Goal: Task Accomplishment & Management: Manage account settings

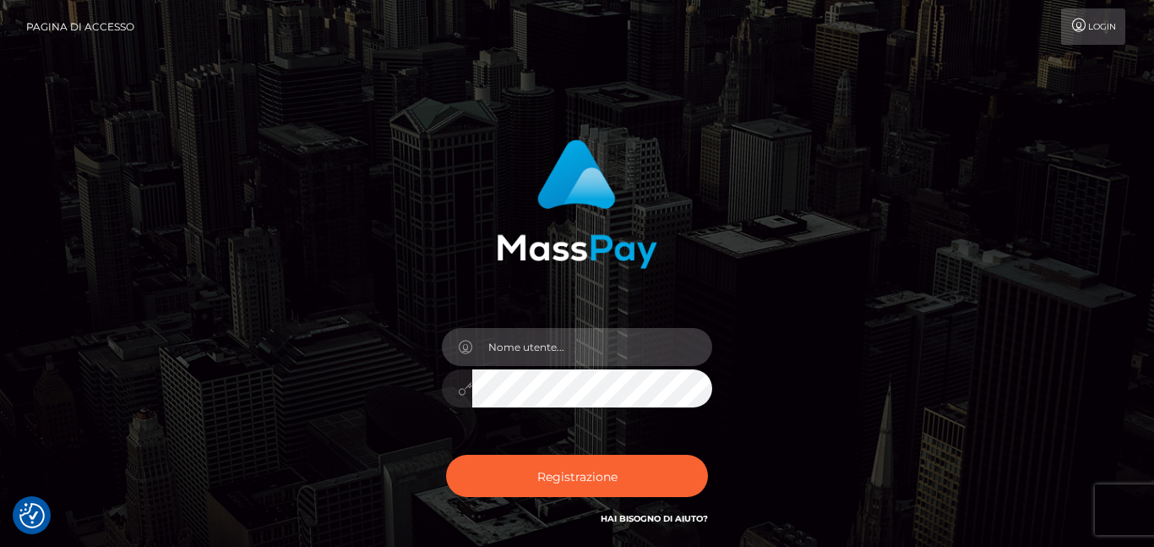
click at [563, 350] on input "text" at bounding box center [592, 347] width 240 height 38
type input "[EMAIL_ADDRESS][DOMAIN_NAME]"
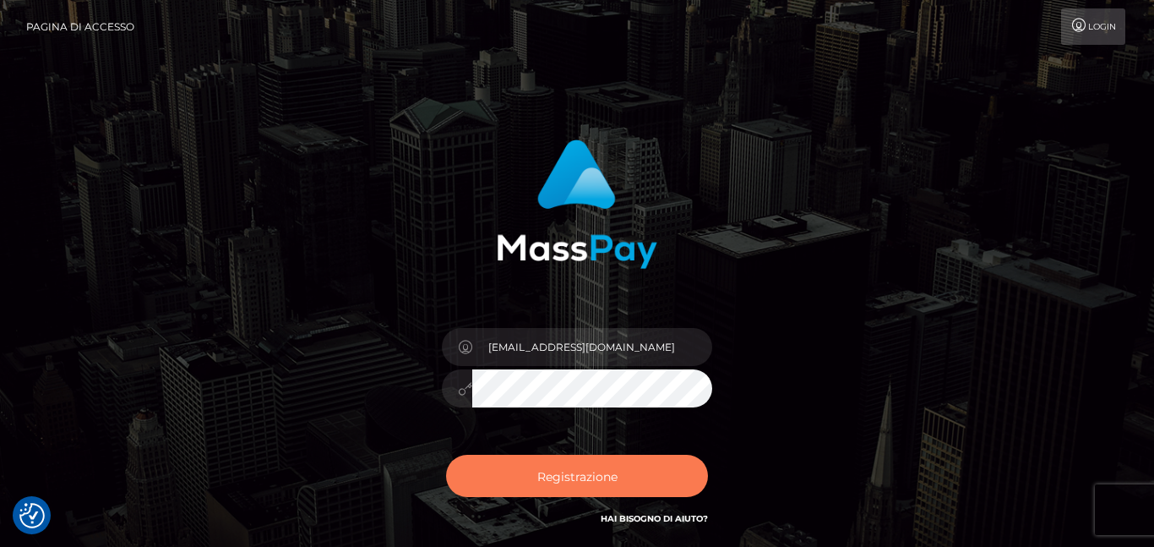
click at [583, 488] on button "Registrazione" at bounding box center [577, 476] width 262 height 42
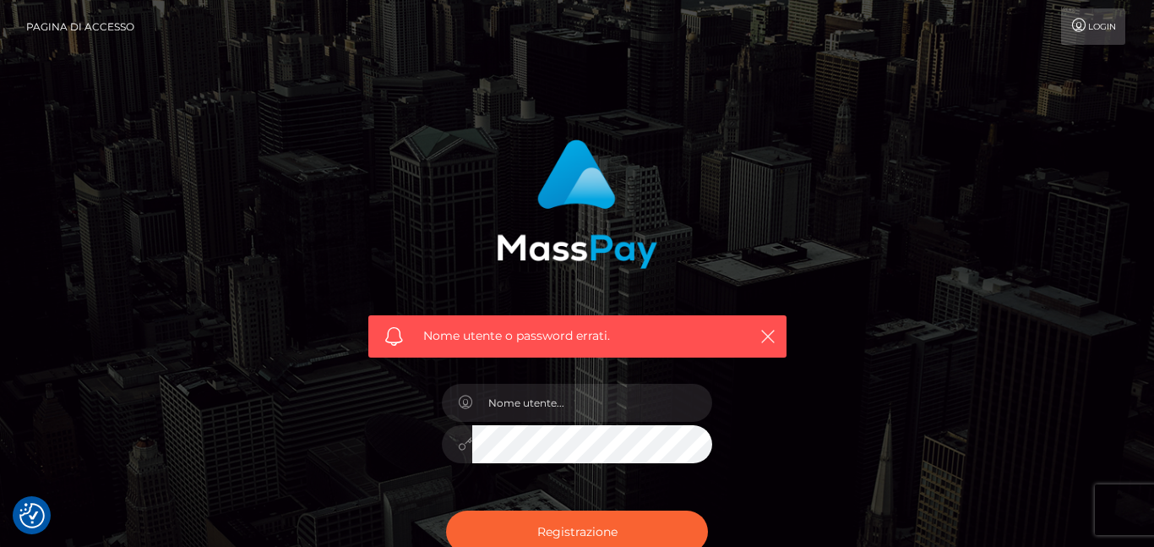
click at [1091, 25] on font "Login" at bounding box center [1102, 26] width 28 height 11
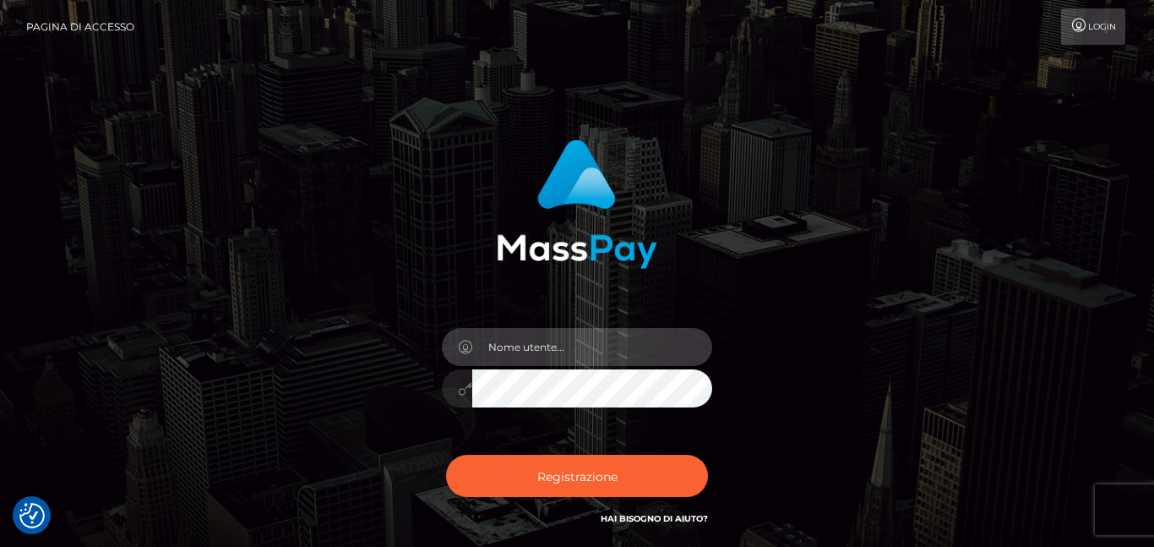
click at [557, 349] on input "text" at bounding box center [592, 347] width 240 height 38
type input "[EMAIL_ADDRESS][DOMAIN_NAME]"
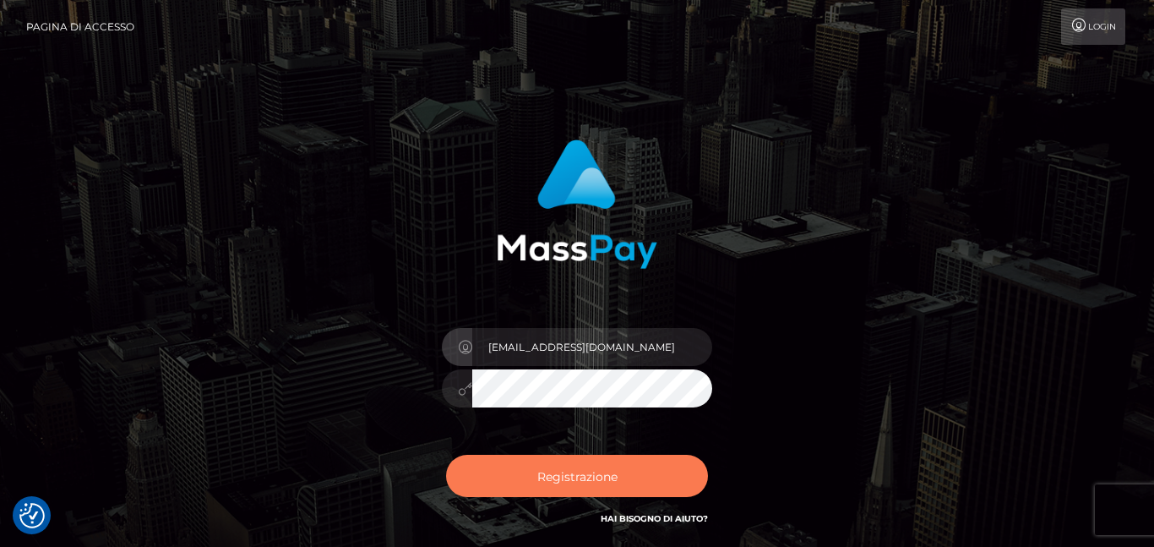
click at [602, 466] on button "Registrazione" at bounding box center [577, 476] width 262 height 42
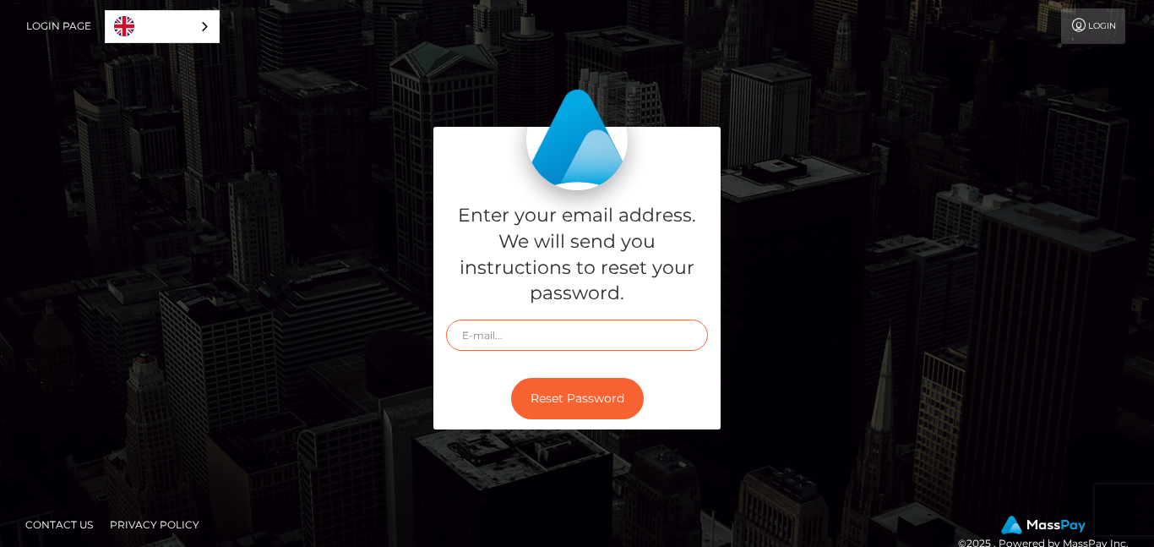
click at [586, 331] on input "text" at bounding box center [577, 334] width 262 height 31
type input "[EMAIL_ADDRESS][DOMAIN_NAME]"
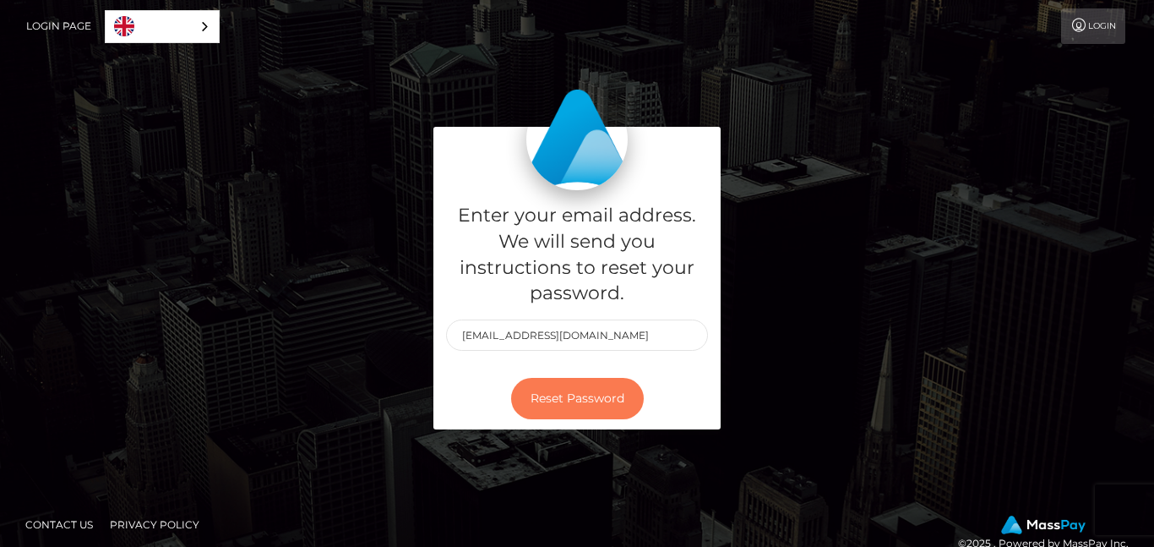
click at [599, 393] on button "Reset Password" at bounding box center [577, 398] width 133 height 41
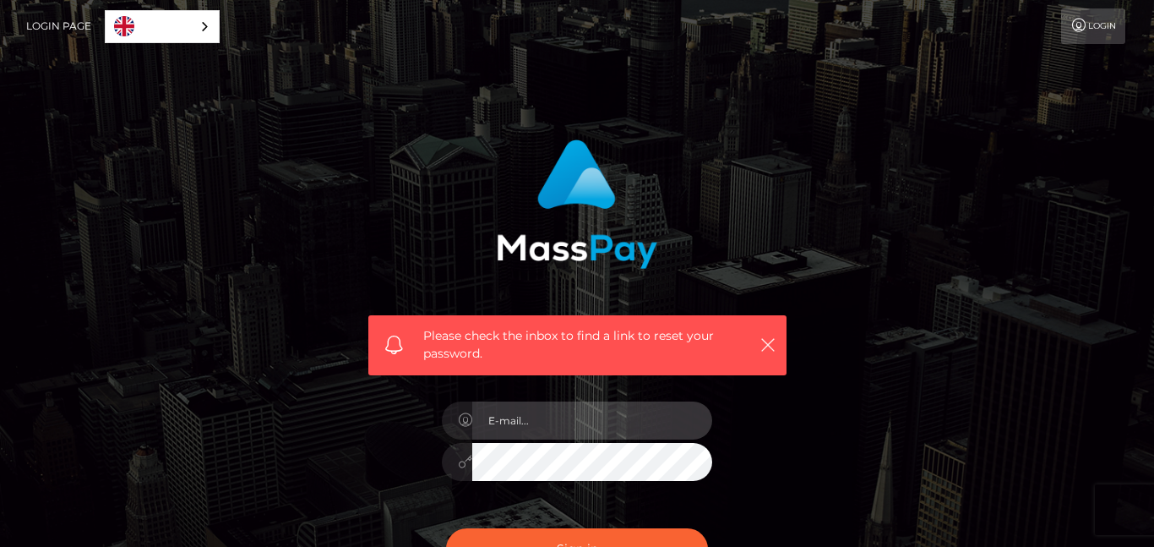
type input "[EMAIL_ADDRESS][DOMAIN_NAME]"
click at [561, 422] on input "[EMAIL_ADDRESS][DOMAIN_NAME]" at bounding box center [592, 420] width 240 height 38
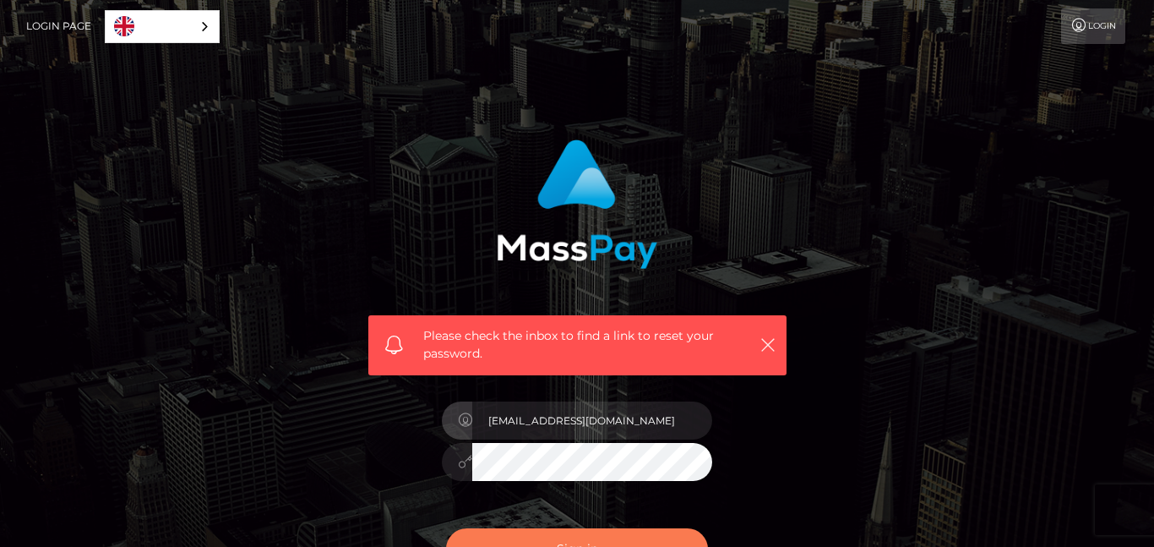
click at [590, 537] on button "Sign in" at bounding box center [577, 548] width 262 height 41
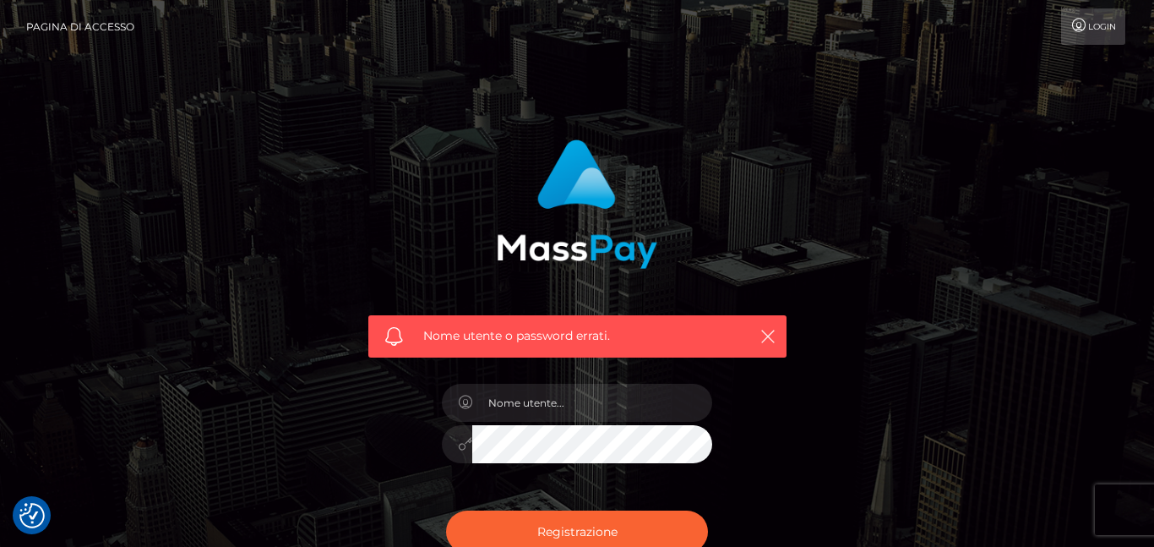
click at [538, 377] on div at bounding box center [577, 435] width 296 height 129
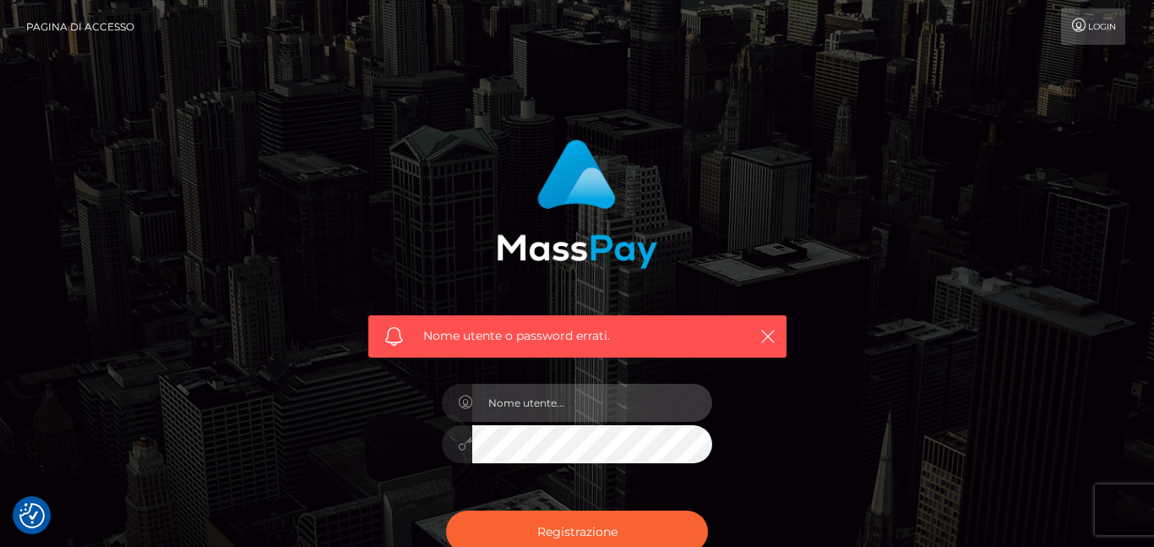
click at [532, 405] on input "text" at bounding box center [592, 403] width 240 height 38
type input "[EMAIL_ADDRESS][DOMAIN_NAME]"
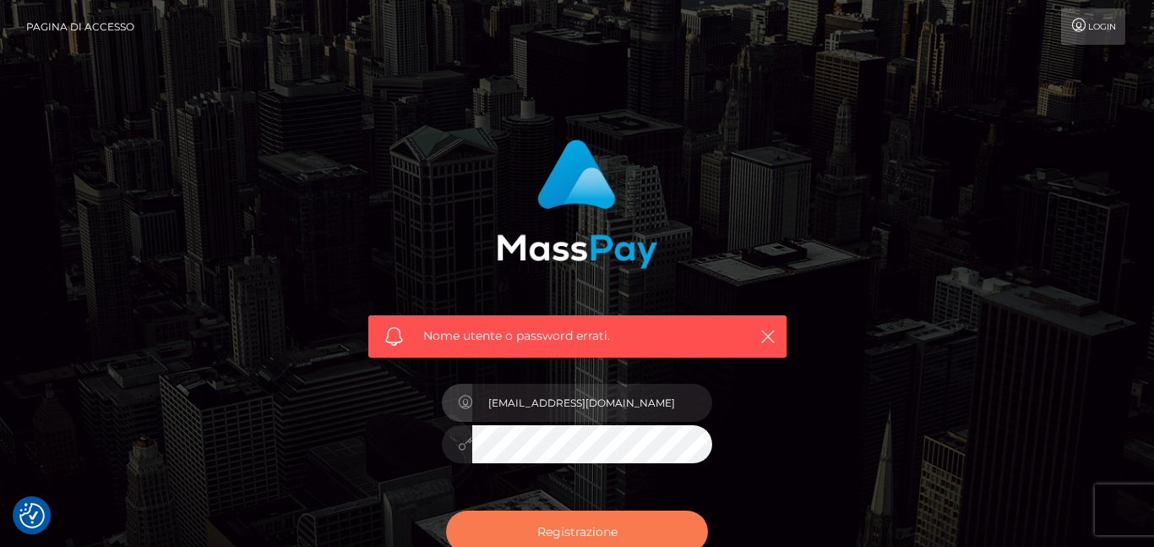
click at [569, 527] on font "Registrazione" at bounding box center [577, 531] width 80 height 15
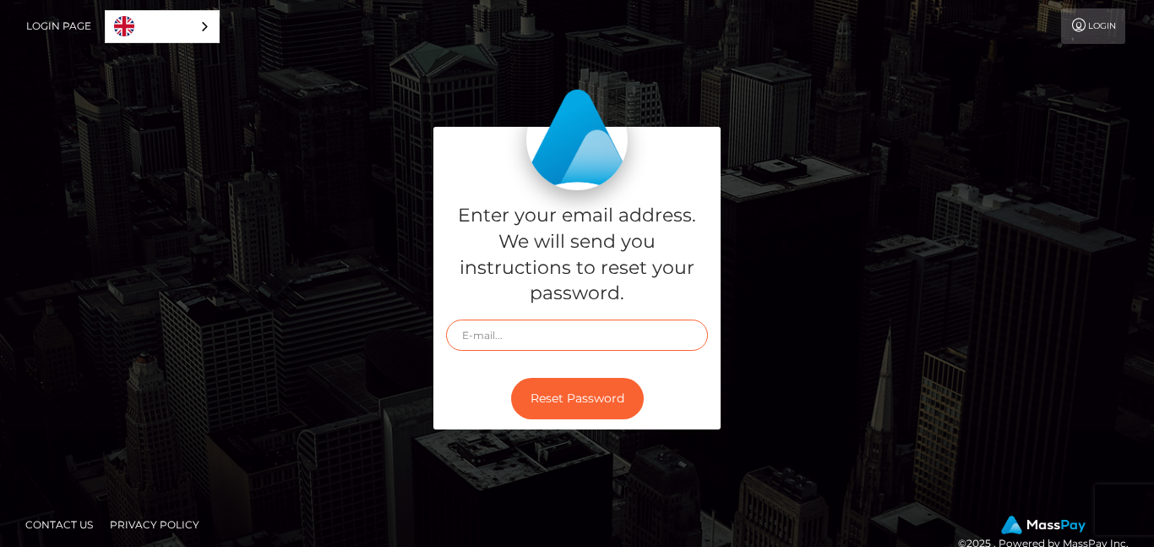
click at [526, 332] on input "text" at bounding box center [577, 334] width 262 height 31
type input "[EMAIL_ADDRESS][DOMAIN_NAME]"
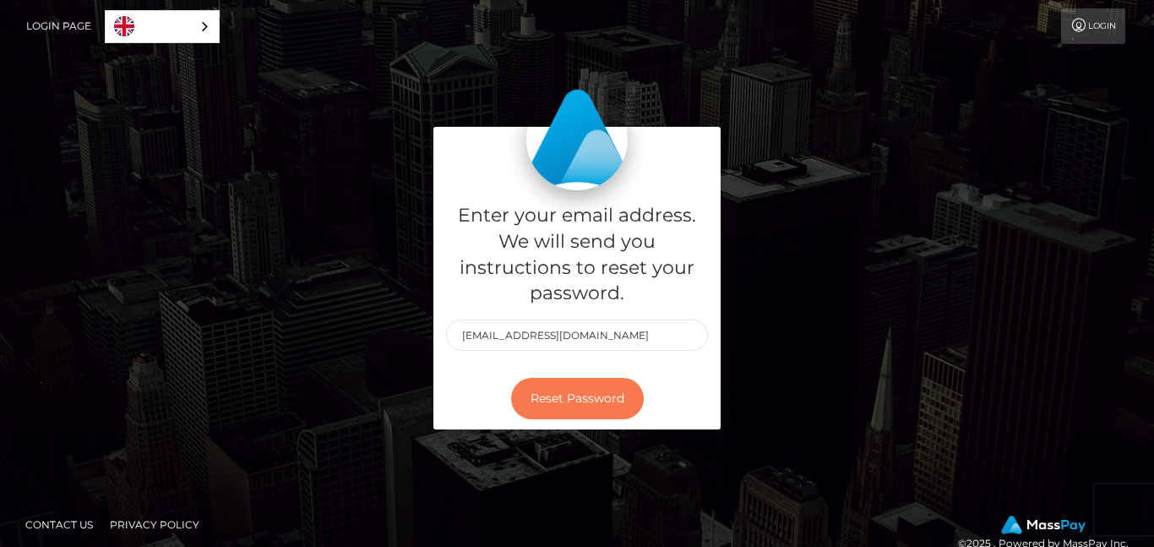
click at [575, 392] on button "Reset Password" at bounding box center [577, 398] width 133 height 41
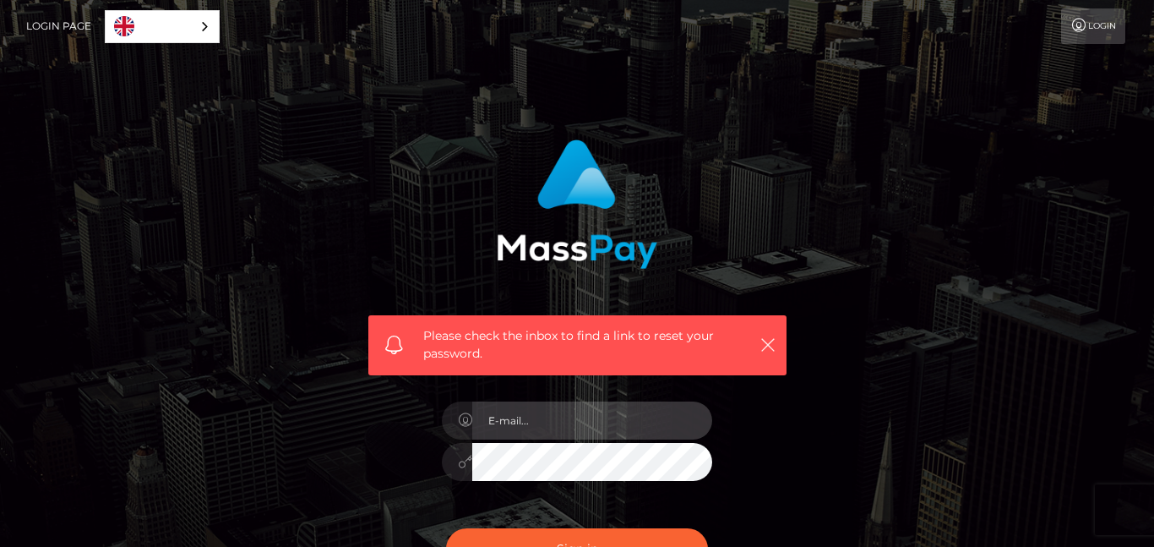
type input "[EMAIL_ADDRESS][DOMAIN_NAME]"
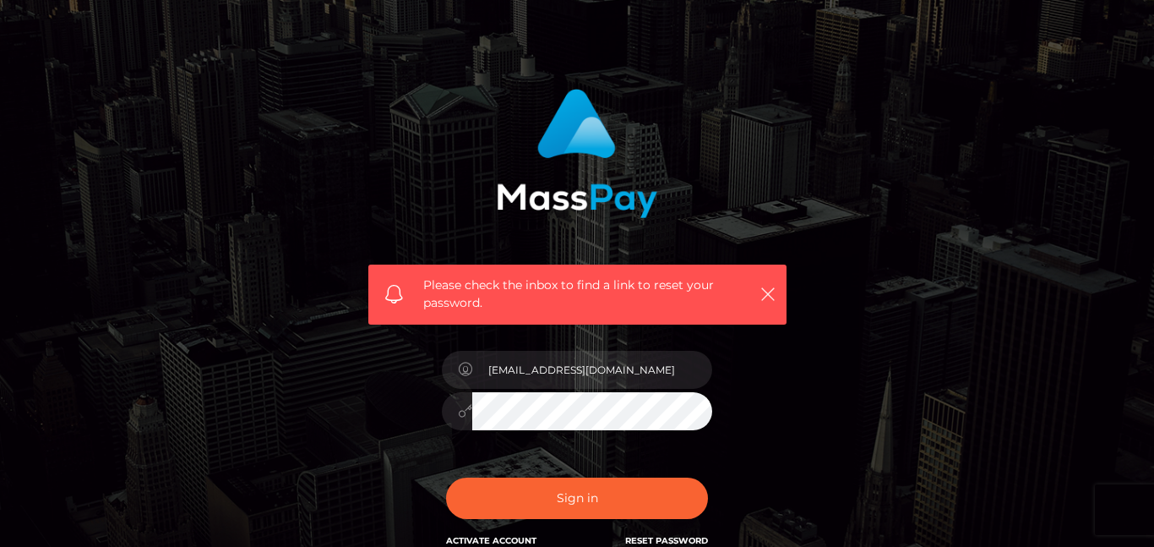
scroll to position [57, 0]
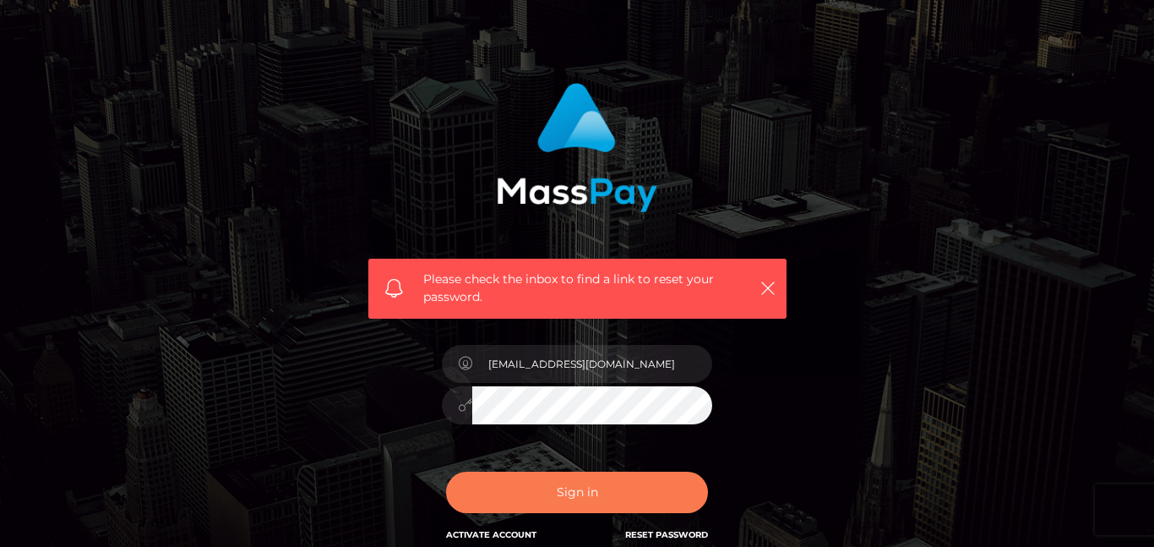
click at [652, 482] on button "Sign in" at bounding box center [577, 491] width 262 height 41
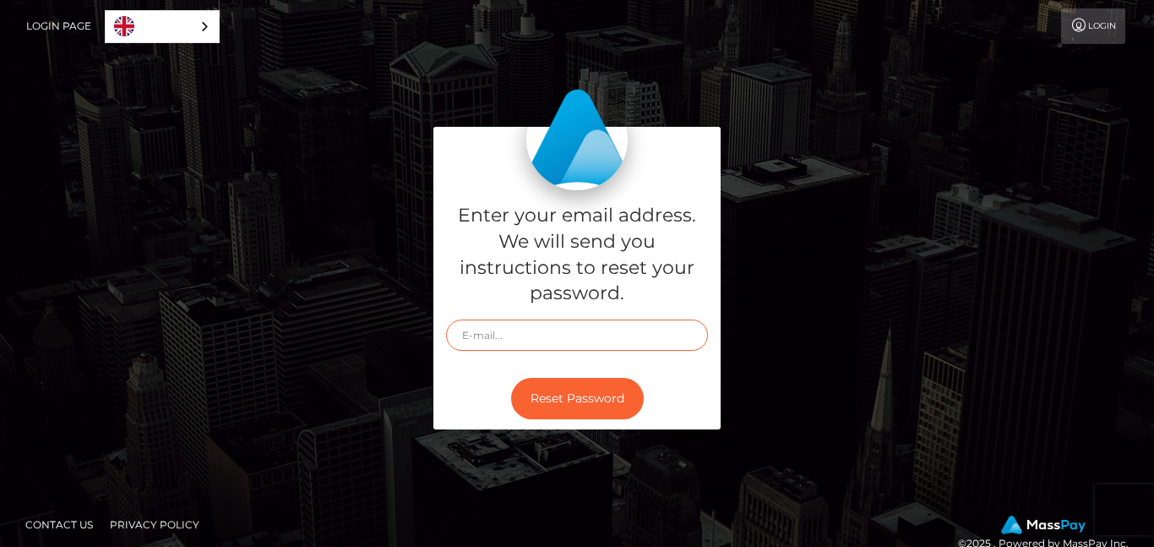
click at [522, 341] on input "text" at bounding box center [577, 334] width 262 height 31
type input "consuelopinato@hotmail.com"
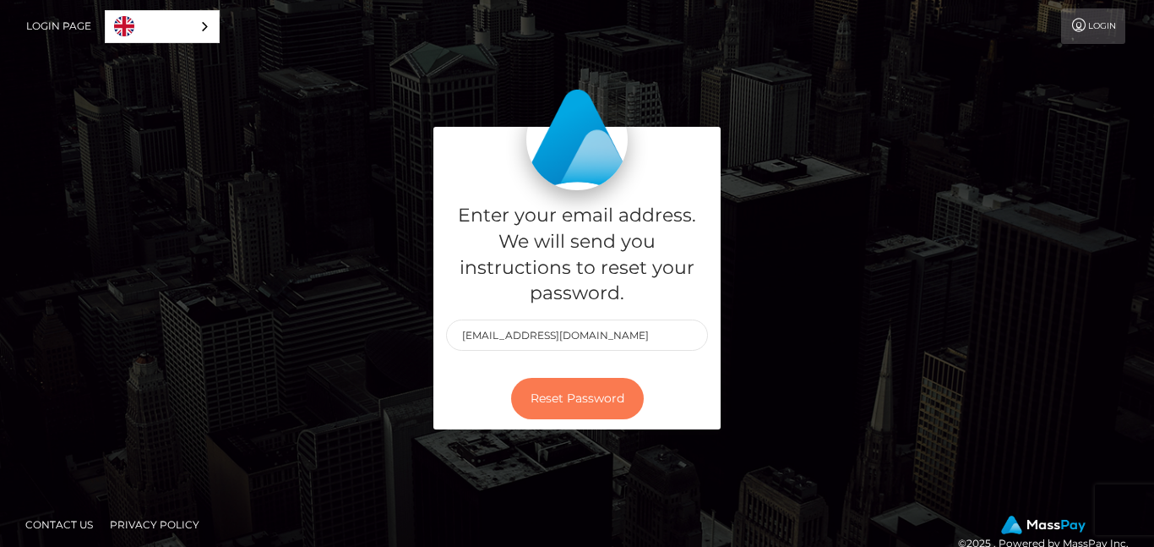
click at [560, 392] on button "Reset Password" at bounding box center [577, 398] width 133 height 41
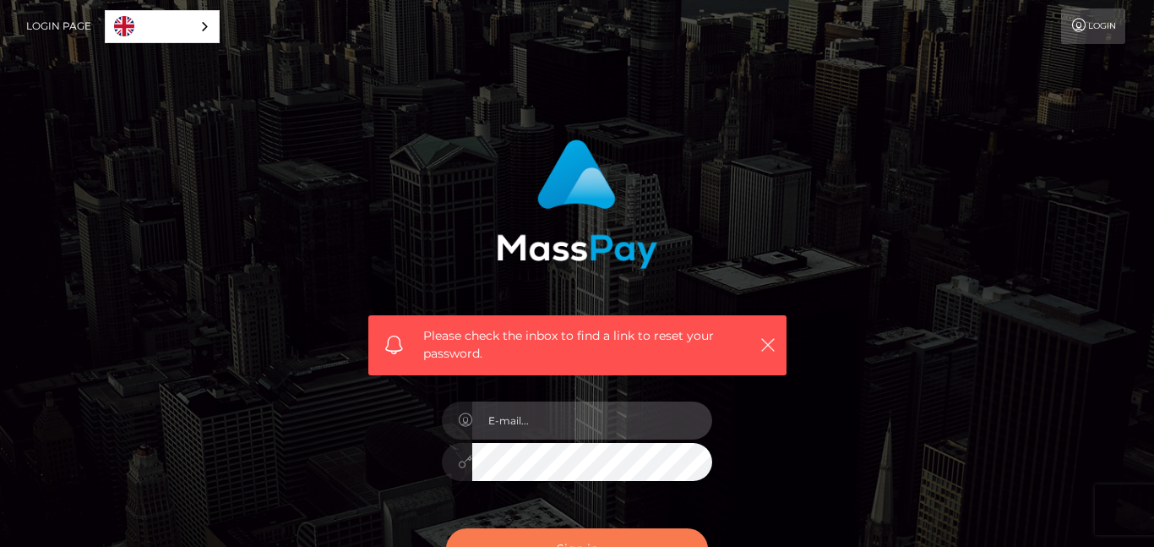
type input "[EMAIL_ADDRESS][DOMAIN_NAME]"
click at [582, 536] on button "Sign in" at bounding box center [577, 548] width 262 height 41
